Goal: Navigation & Orientation: Go to known website

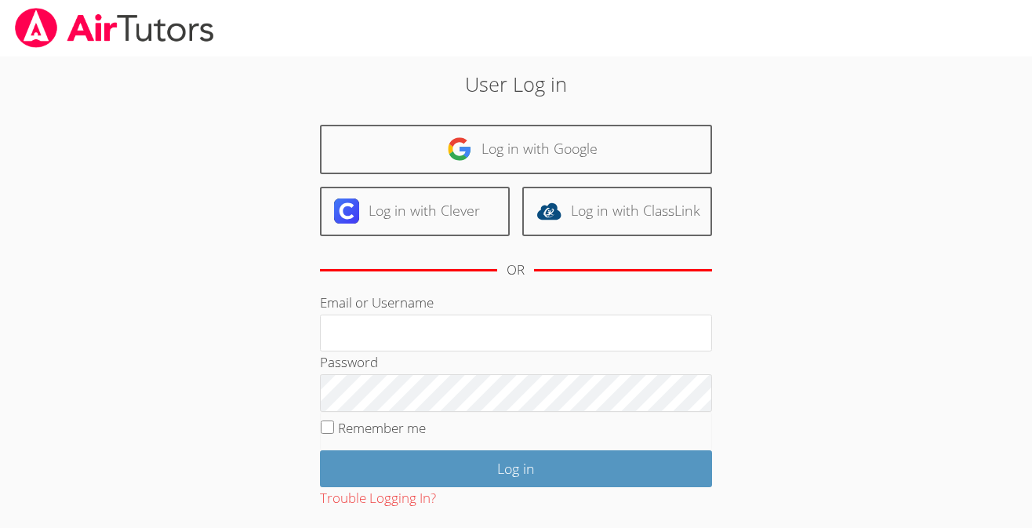
click at [598, 144] on link "Log in with Google" at bounding box center [516, 149] width 392 height 49
